Goal: Feedback & Contribution: Submit feedback/report problem

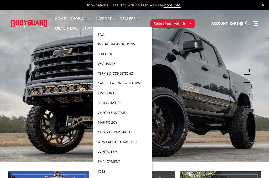
click at [109, 150] on link "Contact Us" at bounding box center [122, 152] width 55 height 10
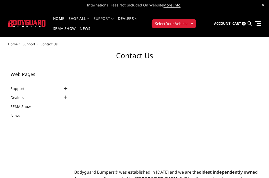
select select "US"
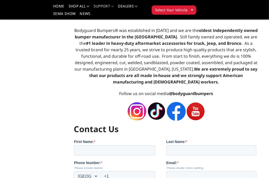
scroll to position [127, 0]
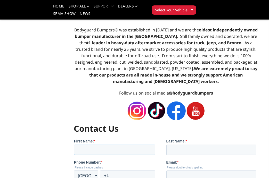
click at [83, 147] on input "First Name: *" at bounding box center [114, 150] width 81 height 10
type input "brandon"
type input "addington"
click at [119, 175] on input "+1" at bounding box center [127, 176] width 55 height 10
type input "+1 8175641143"
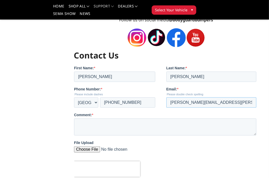
scroll to position [196, 0]
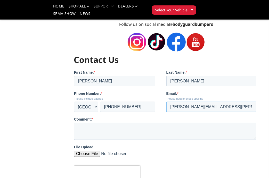
type input "brandon.addington@yahoo.com"
click at [138, 122] on div "Comment: *" at bounding box center [166, 128] width 185 height 23
click at [138, 123] on textarea "Comment: *" at bounding box center [165, 131] width 182 height 17
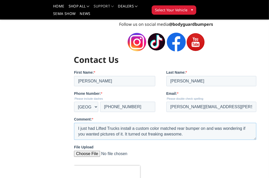
type textarea "I just had Lifted Trucks install a custom color matched rear bumper on and was …"
click at [178, 158] on input "File Upload" at bounding box center [165, 156] width 182 height 10
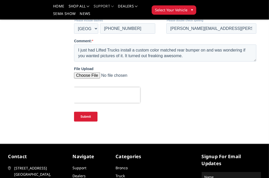
scroll to position [272, 0]
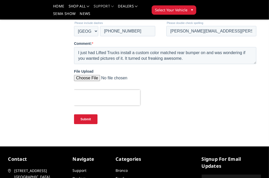
click at [89, 119] on input "Submit" at bounding box center [85, 120] width 23 height 10
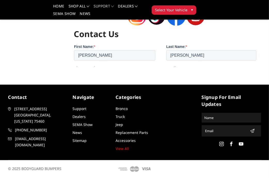
scroll to position [190, 0]
